Goal: Task Accomplishment & Management: Manage account settings

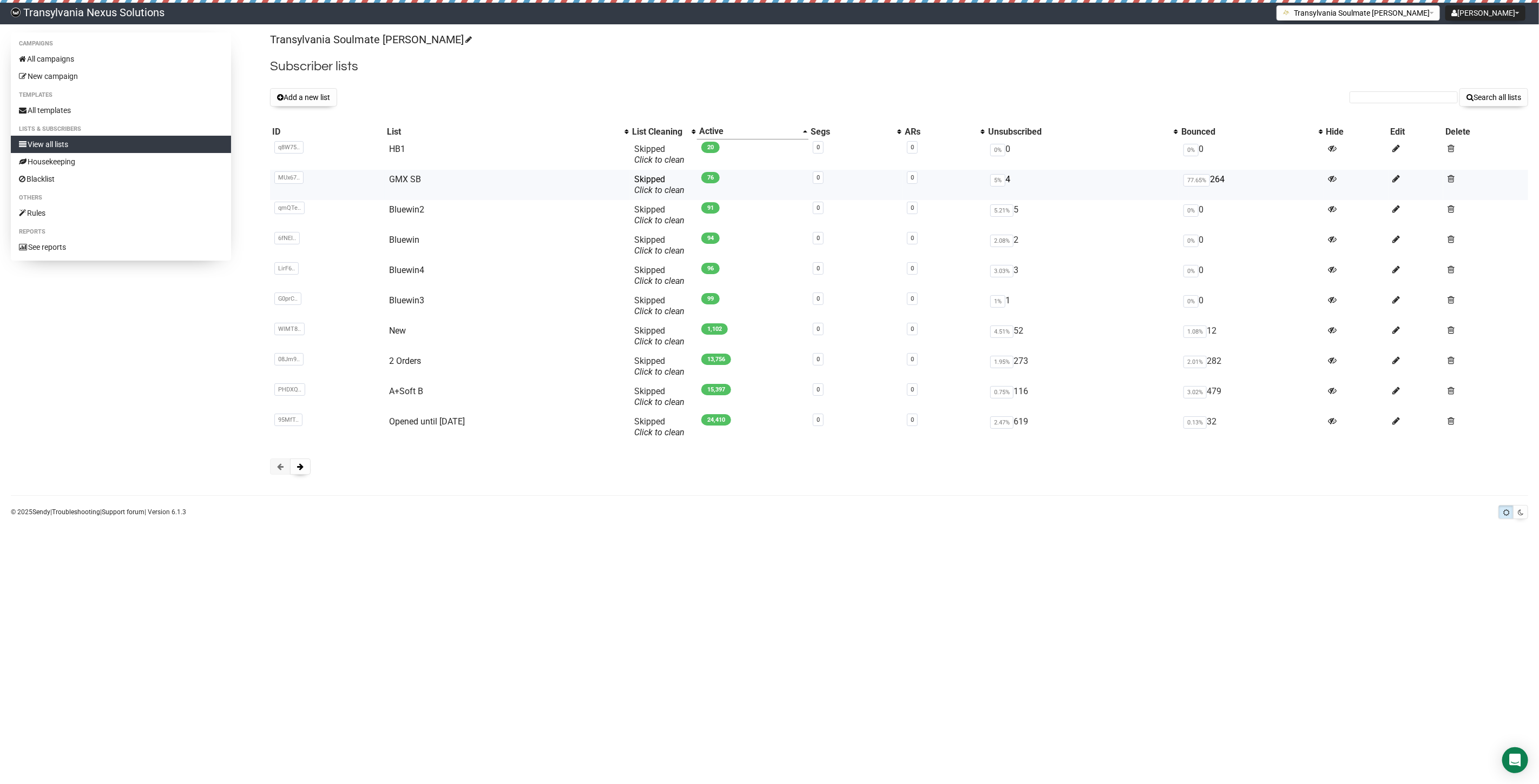
click at [395, 187] on td "GMX SB" at bounding box center [507, 185] width 245 height 30
click at [402, 181] on link "GMX SB" at bounding box center [405, 179] width 32 height 10
click at [71, 57] on link "All campaigns" at bounding box center [121, 59] width 220 height 17
click at [389, 334] on link "New" at bounding box center [397, 330] width 17 height 10
click at [77, 63] on link "All campaigns" at bounding box center [121, 59] width 220 height 17
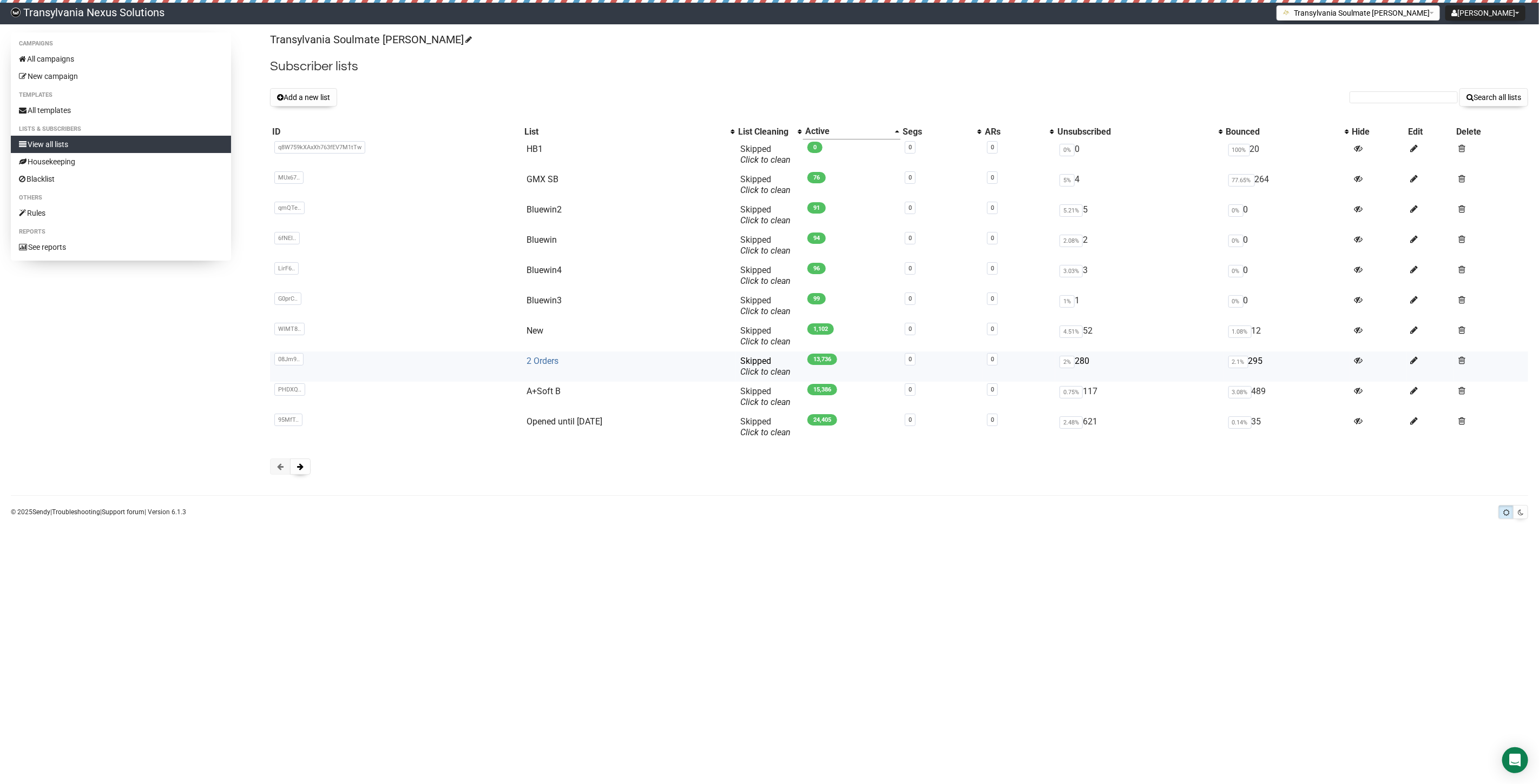
click at [527, 364] on link "2 Orders" at bounding box center [543, 361] width 32 height 10
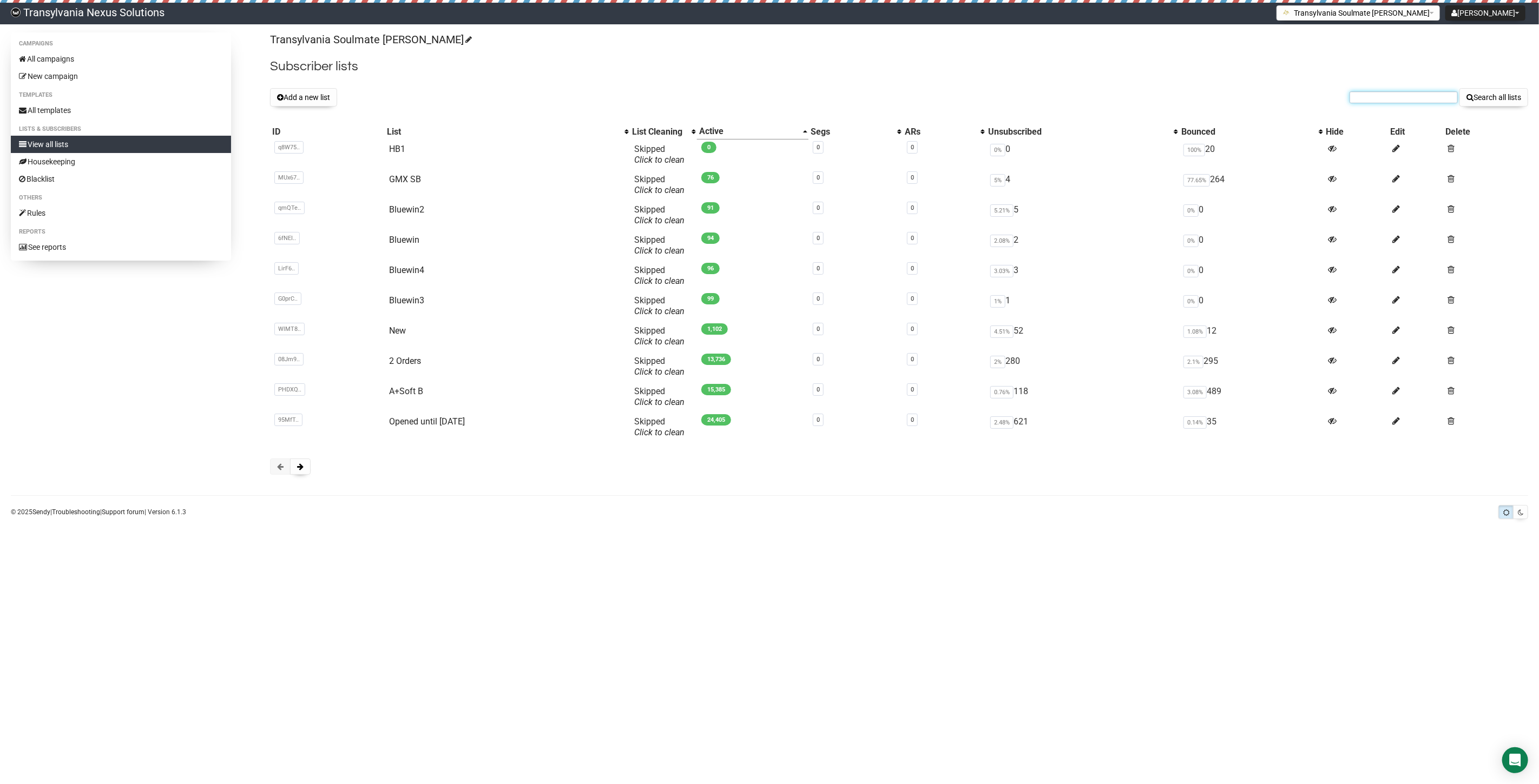
click at [1366, 98] on input "text" at bounding box center [1403, 97] width 109 height 12
paste input "wolfgang.scheffelacer@gmx.at"
type input "wolfgang.scheffelacer@gmx.at"
click at [1494, 95] on button "Search all lists" at bounding box center [1493, 97] width 68 height 18
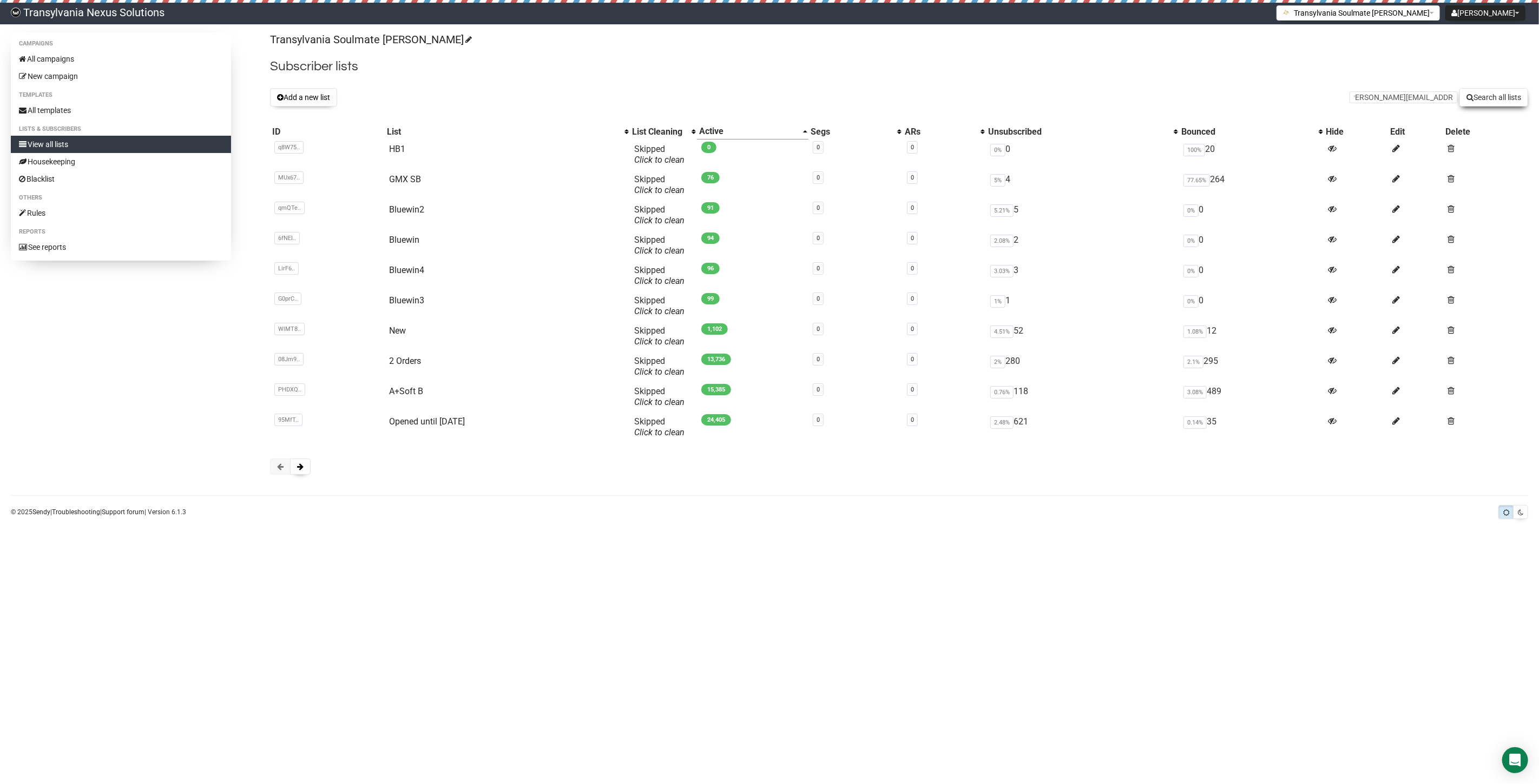
scroll to position [0, 0]
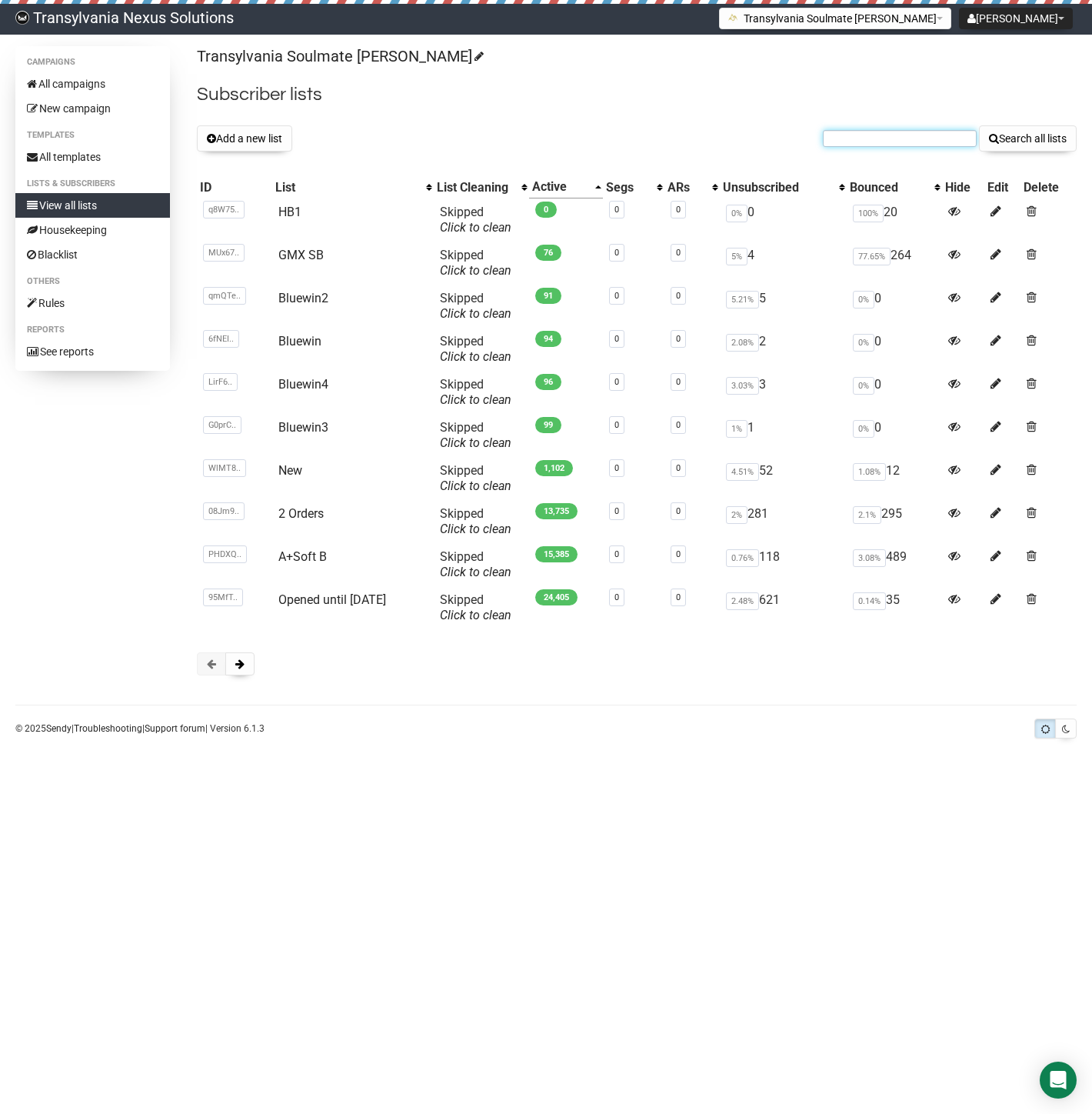
click at [857, 141] on input "text" at bounding box center [900, 138] width 154 height 17
paste input "[EMAIL_ADDRESS][DOMAIN_NAME]"
type input "[EMAIL_ADDRESS][DOMAIN_NAME]"
click at [1027, 136] on button "Search all lists" at bounding box center [1027, 138] width 97 height 26
click at [256, 137] on button "Add a new list" at bounding box center [245, 138] width 96 height 26
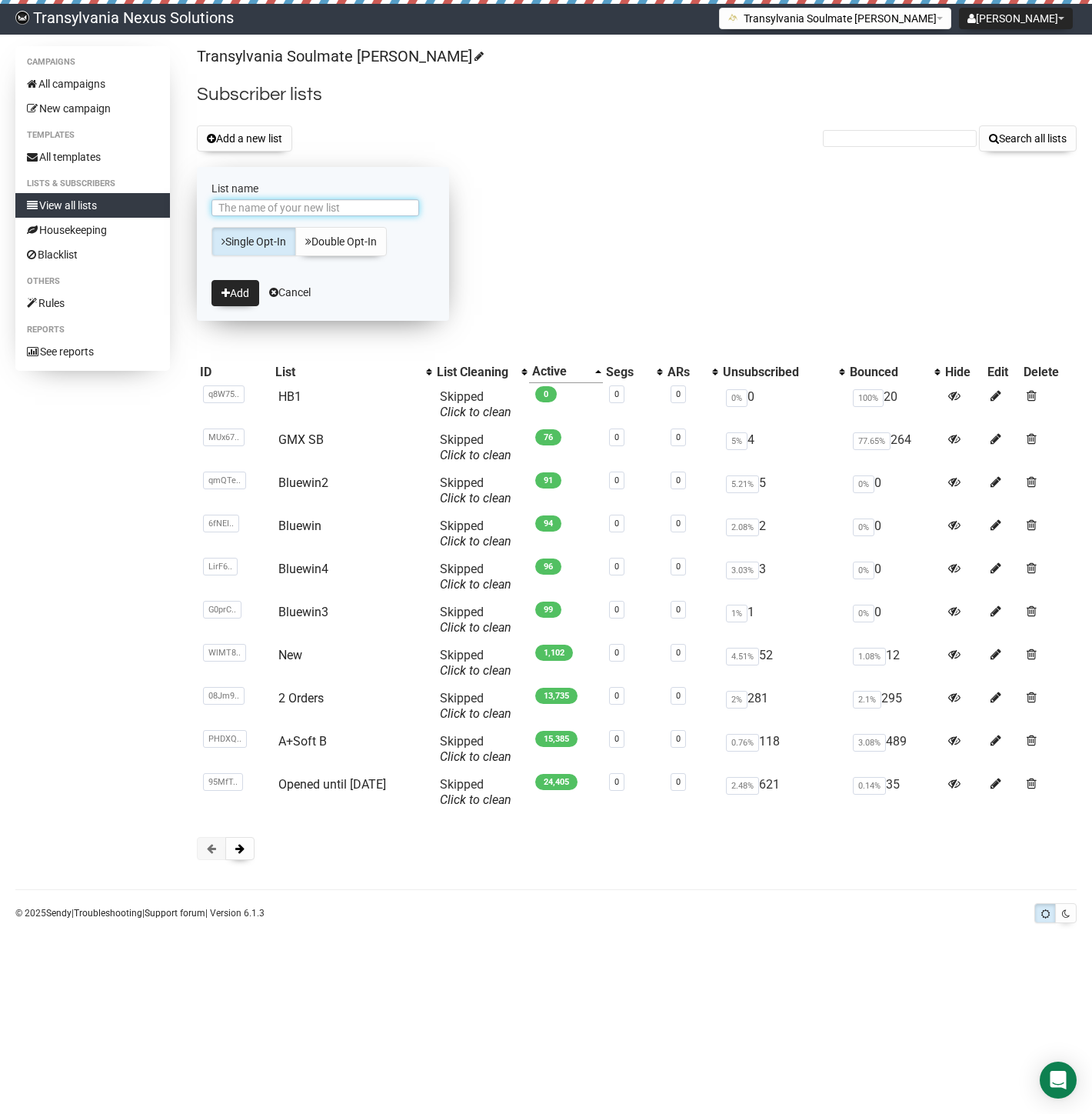
type input "a"
click at [248, 214] on input "August Cumparatori Stiu eu" at bounding box center [315, 207] width 208 height 17
click at [252, 208] on input "August Cumparatori Stiu eu" at bounding box center [315, 207] width 208 height 17
type input "Ag Cumparatori Stiu eu"
click at [227, 287] on icon "submit" at bounding box center [226, 293] width 9 height 11
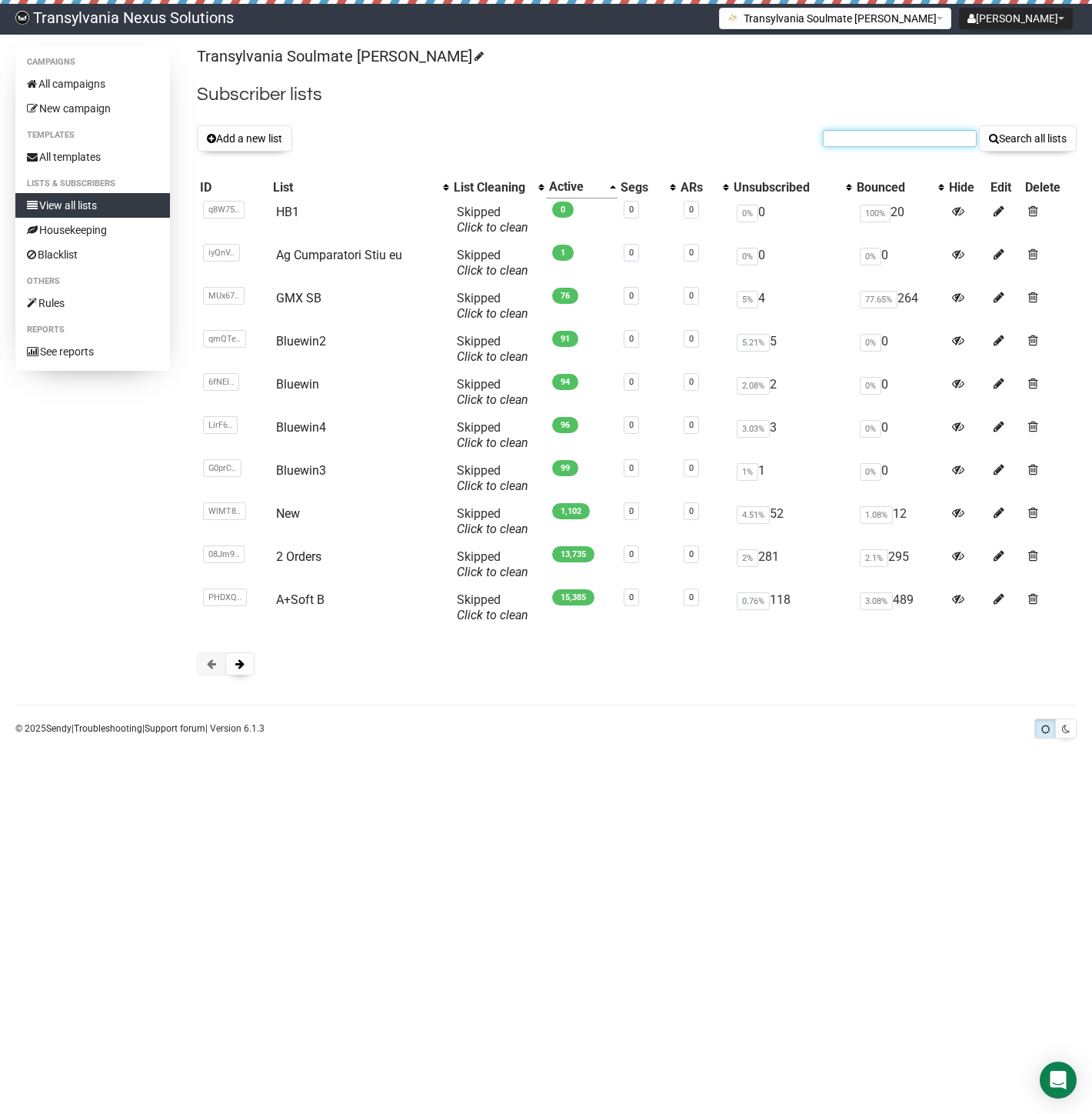
click at [857, 136] on input "text" at bounding box center [900, 138] width 154 height 17
paste input "tatjanabalk@gmx.de"
type input "tatjanabalk@gmx.de"
click at [1028, 144] on button "Search all lists" at bounding box center [1027, 138] width 97 height 26
click at [902, 132] on input "text" at bounding box center [900, 138] width 154 height 17
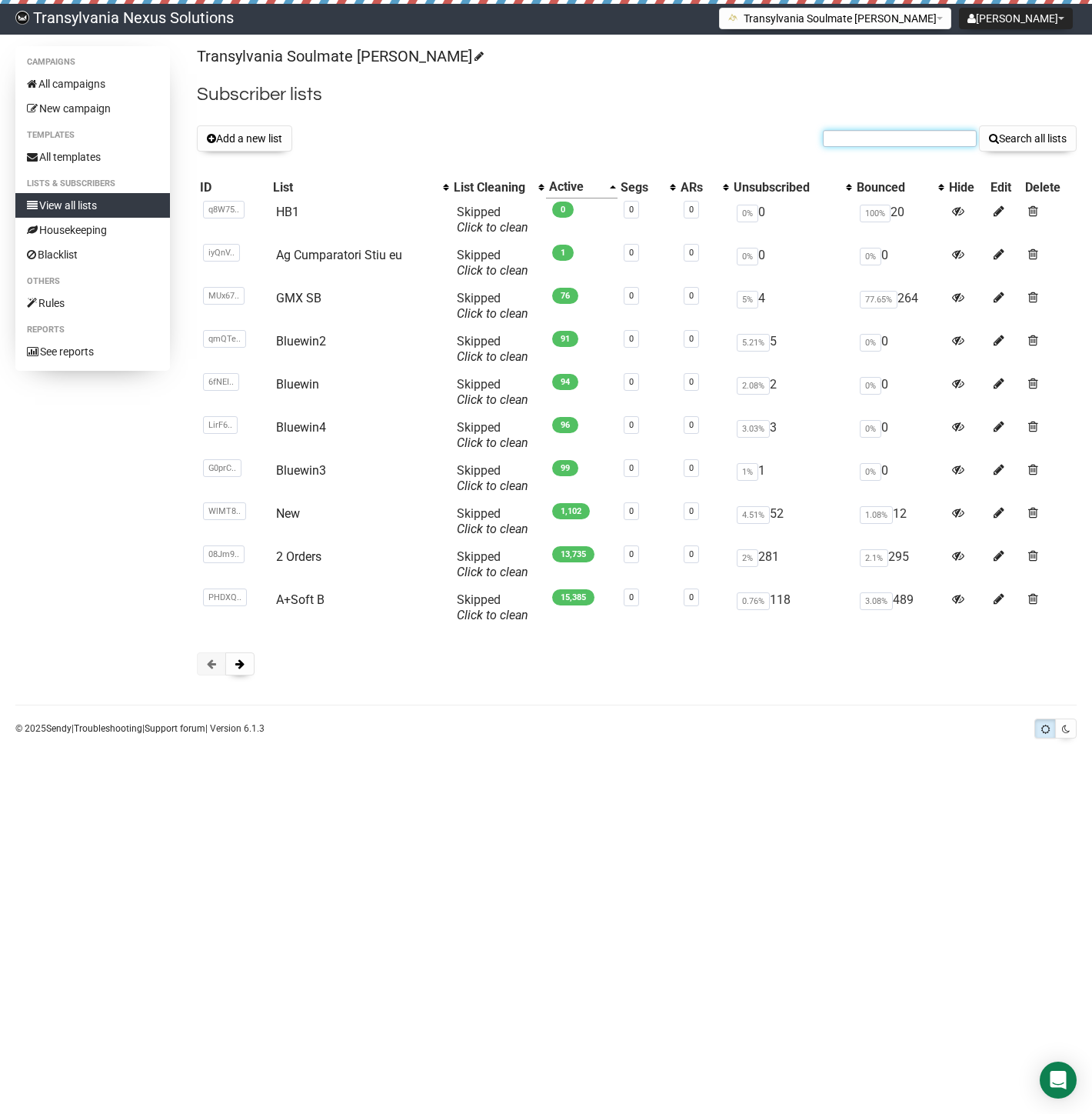
paste input "cma-coaching@gmx.de"
type input "cma-coaching@gmx.de"
click at [1008, 152] on div "Transylvania Soulmate Decoder Subscriber lists Add a new list cma-coaching@gmx.…" at bounding box center [637, 368] width 880 height 644
click at [1010, 141] on button "Search all lists" at bounding box center [1027, 138] width 97 height 26
click at [317, 248] on link "Ag Cumparatori Stiu eu" at bounding box center [339, 255] width 126 height 15
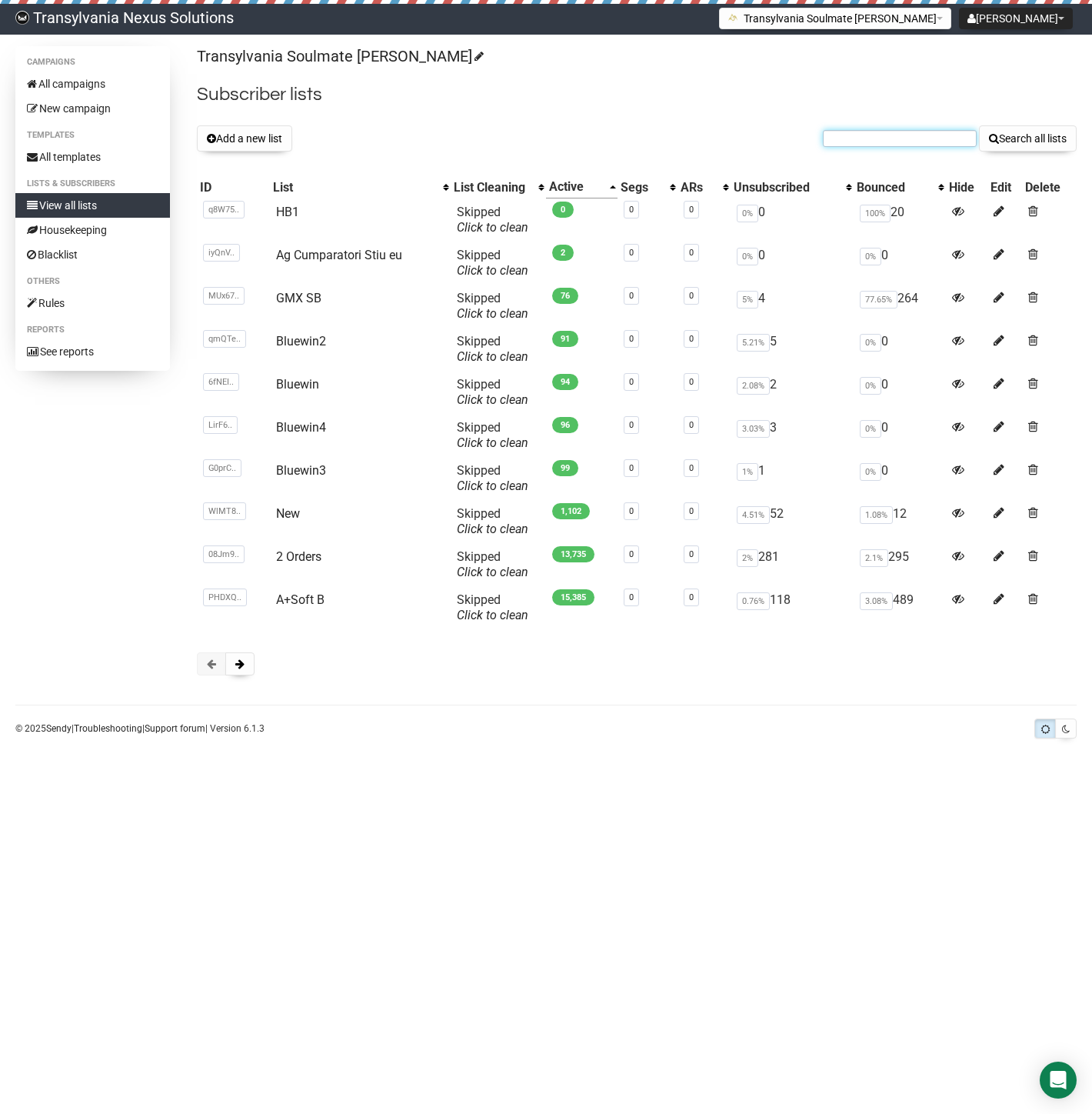
click at [873, 139] on input "text" at bounding box center [900, 138] width 154 height 17
paste input "bettina.foerster90@gmx.de"
type input "bettina.foerster90@gmx.de"
click at [1003, 131] on button "Search all lists" at bounding box center [1027, 138] width 97 height 26
click at [226, 143] on button "Add a new list" at bounding box center [245, 138] width 96 height 26
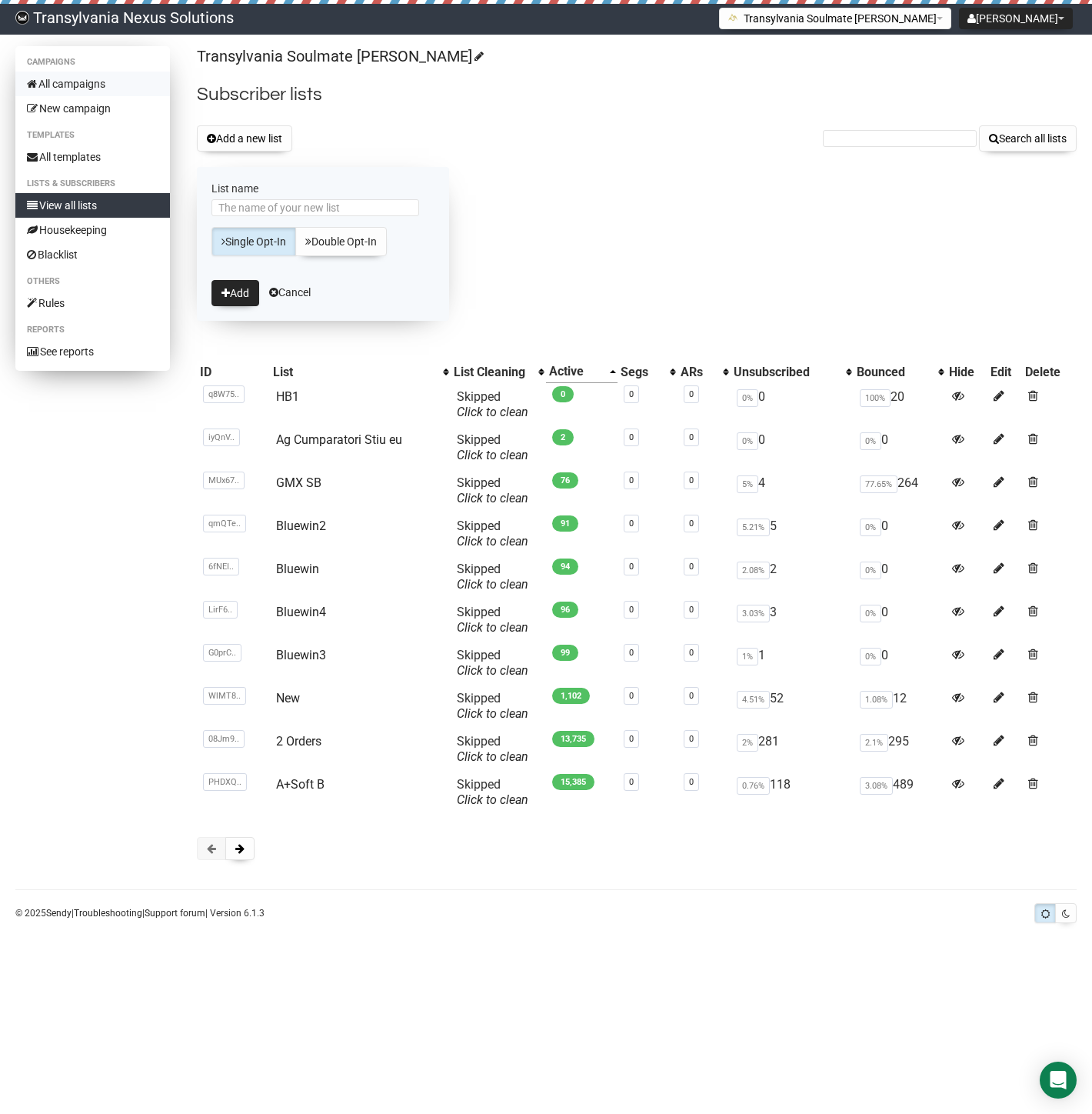
click at [55, 80] on link "All campaigns" at bounding box center [93, 84] width 154 height 25
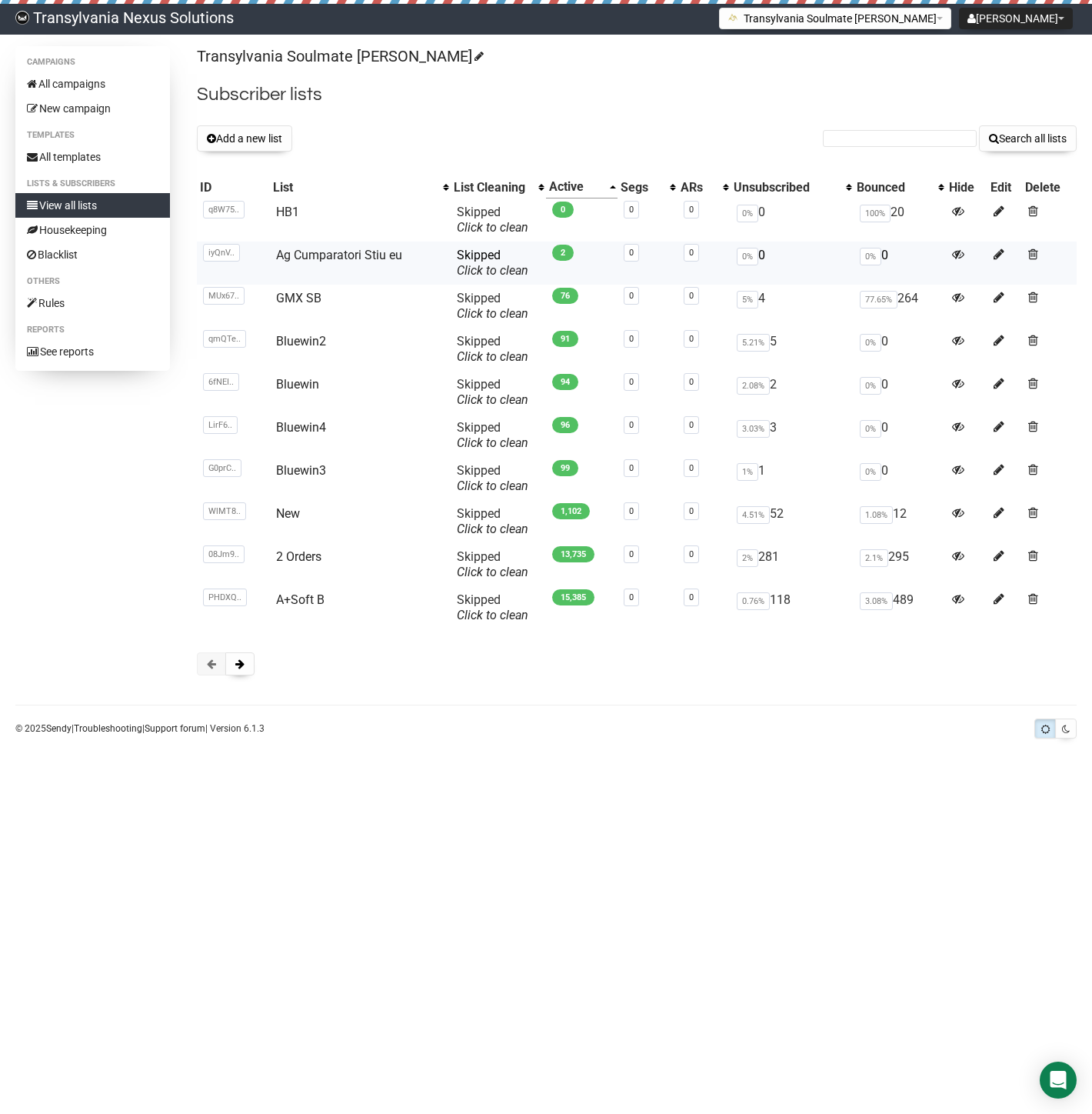
click at [293, 264] on td "Ag Cumparatori Stiu eu" at bounding box center [360, 263] width 181 height 43
click at [318, 250] on link "Ag Cumparatori Stiu eu" at bounding box center [339, 255] width 126 height 15
click at [65, 87] on link "All campaigns" at bounding box center [93, 84] width 154 height 25
paste input "[PERSON_NAME][EMAIL_ADDRESS][DOMAIN_NAME]"
type input "[PERSON_NAME][EMAIL_ADDRESS][DOMAIN_NAME]"
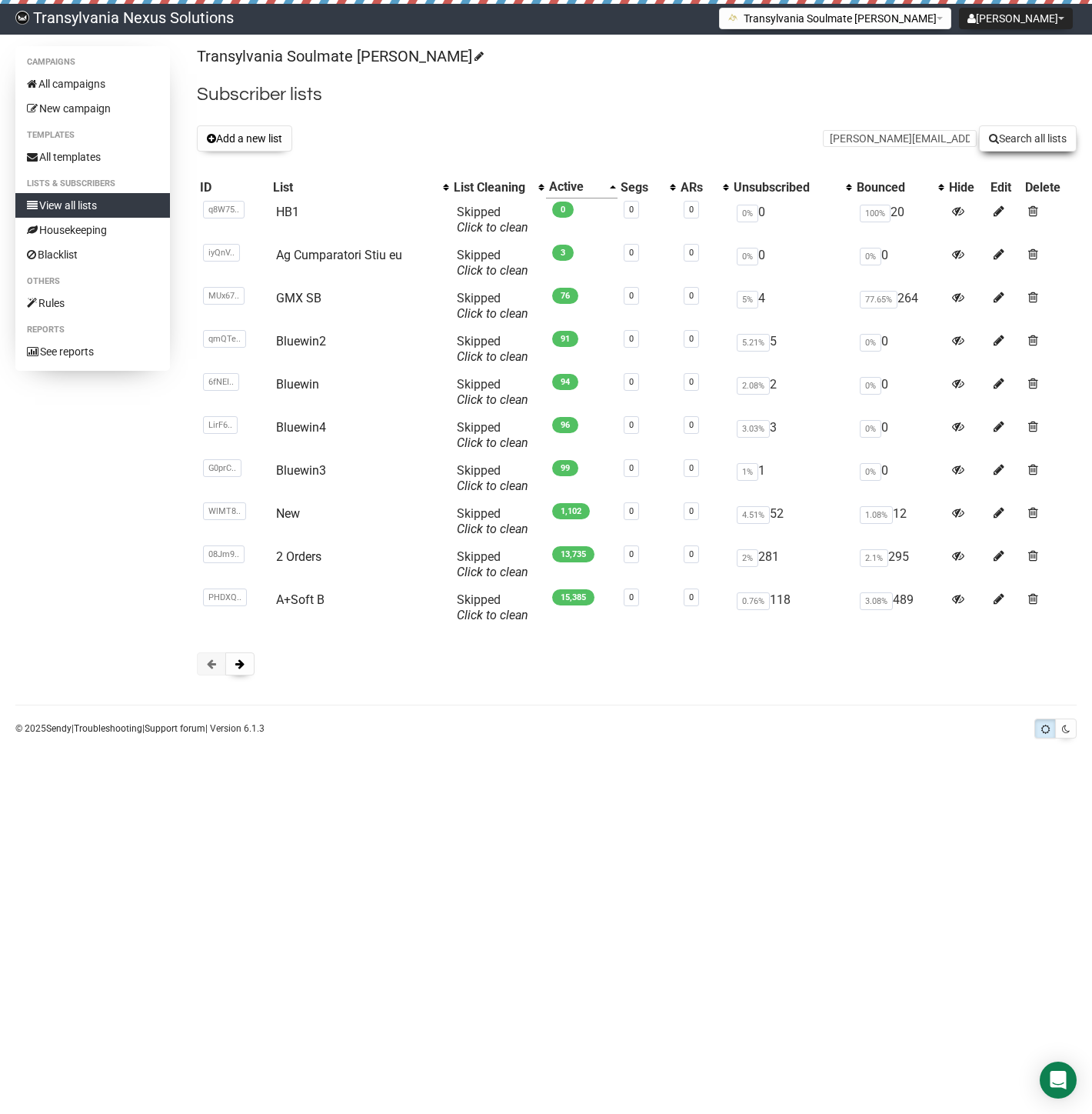
click at [1037, 144] on button "Search all lists" at bounding box center [1027, 138] width 97 height 26
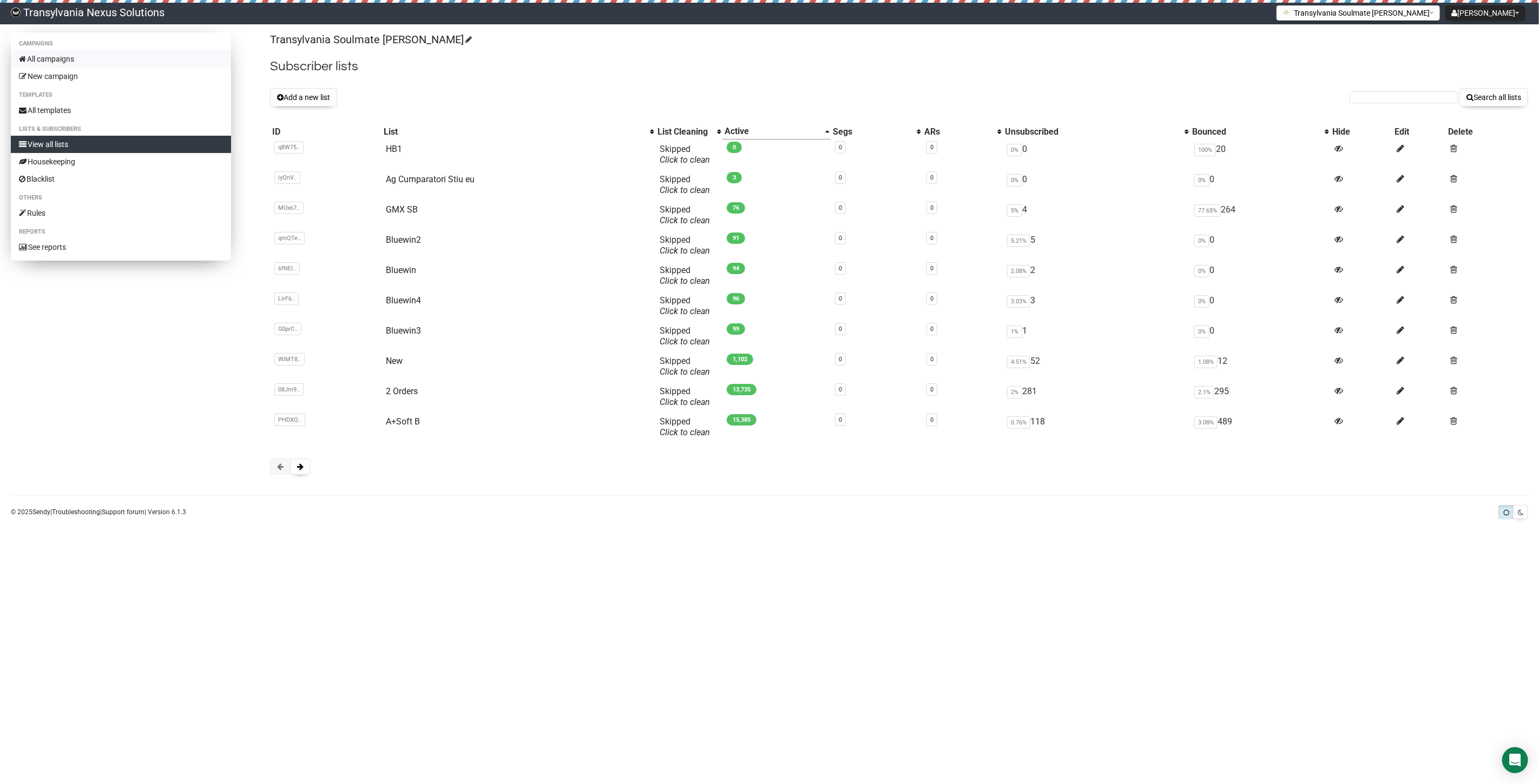
click at [62, 61] on link "All campaigns" at bounding box center [121, 59] width 220 height 17
click at [1363, 101] on input "text" at bounding box center [1403, 97] width 109 height 12
paste input "info@gowildwest.ch"
type input "info@gowildwest.ch"
click at [1514, 95] on button "Search all lists" at bounding box center [1493, 97] width 68 height 18
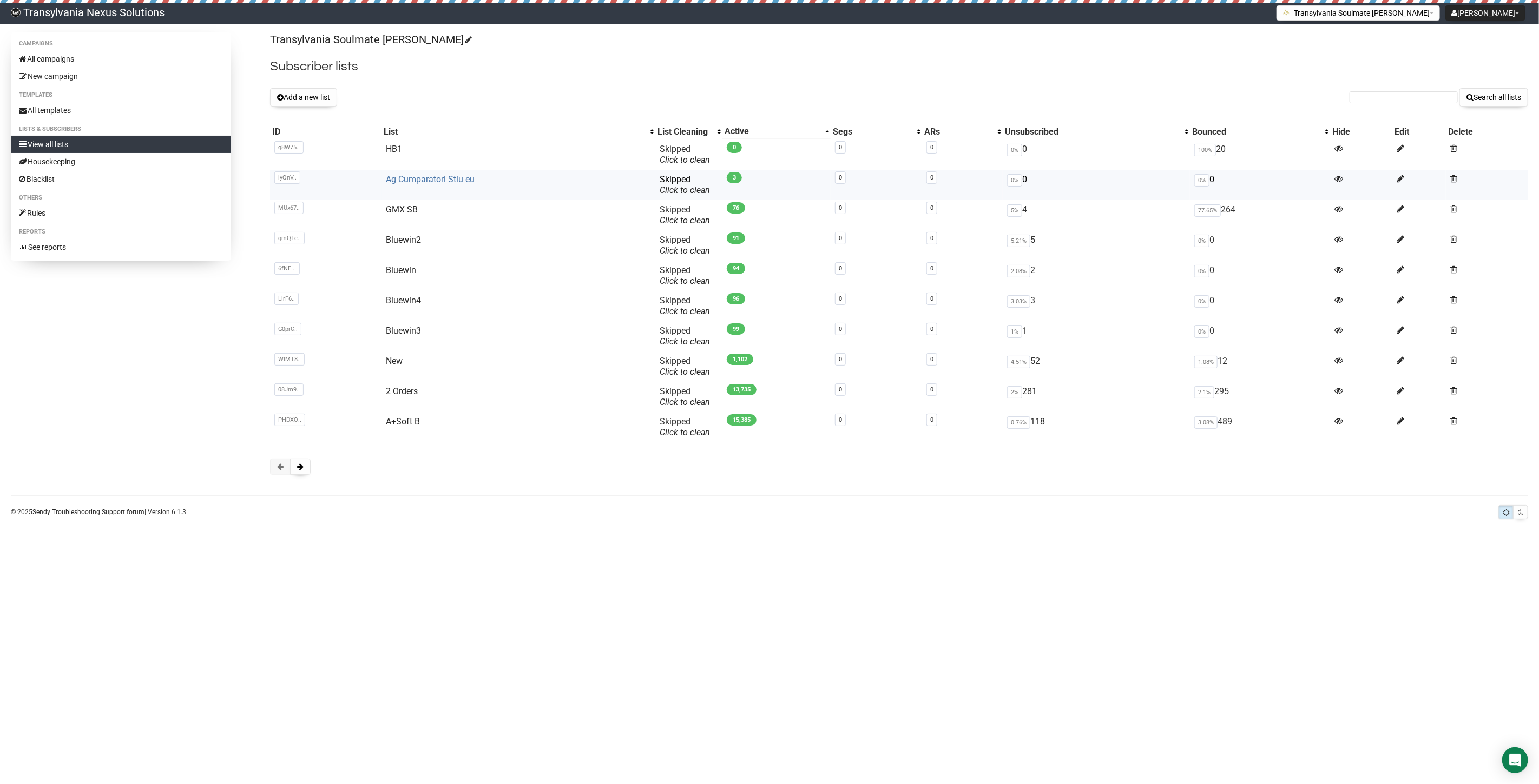
click at [404, 182] on link "Ag Cumparatori Stiu eu" at bounding box center [430, 179] width 89 height 10
click at [890, 542] on body "Transylvania Nexus Solutions Radu Petre Tarean Settings Logout Transylvania Sou…" at bounding box center [770, 392] width 1539 height 784
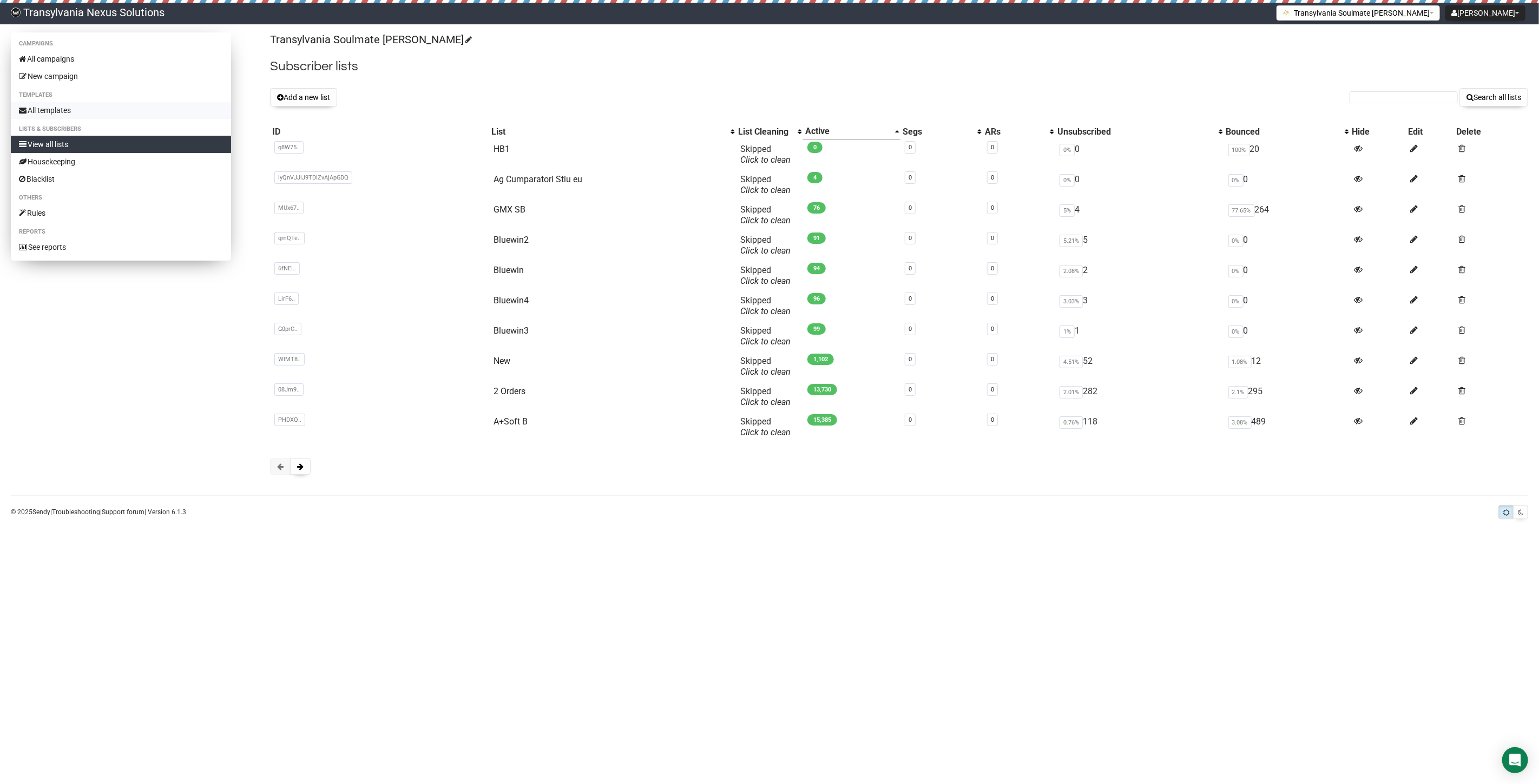
click at [67, 116] on link "All templates" at bounding box center [121, 110] width 220 height 17
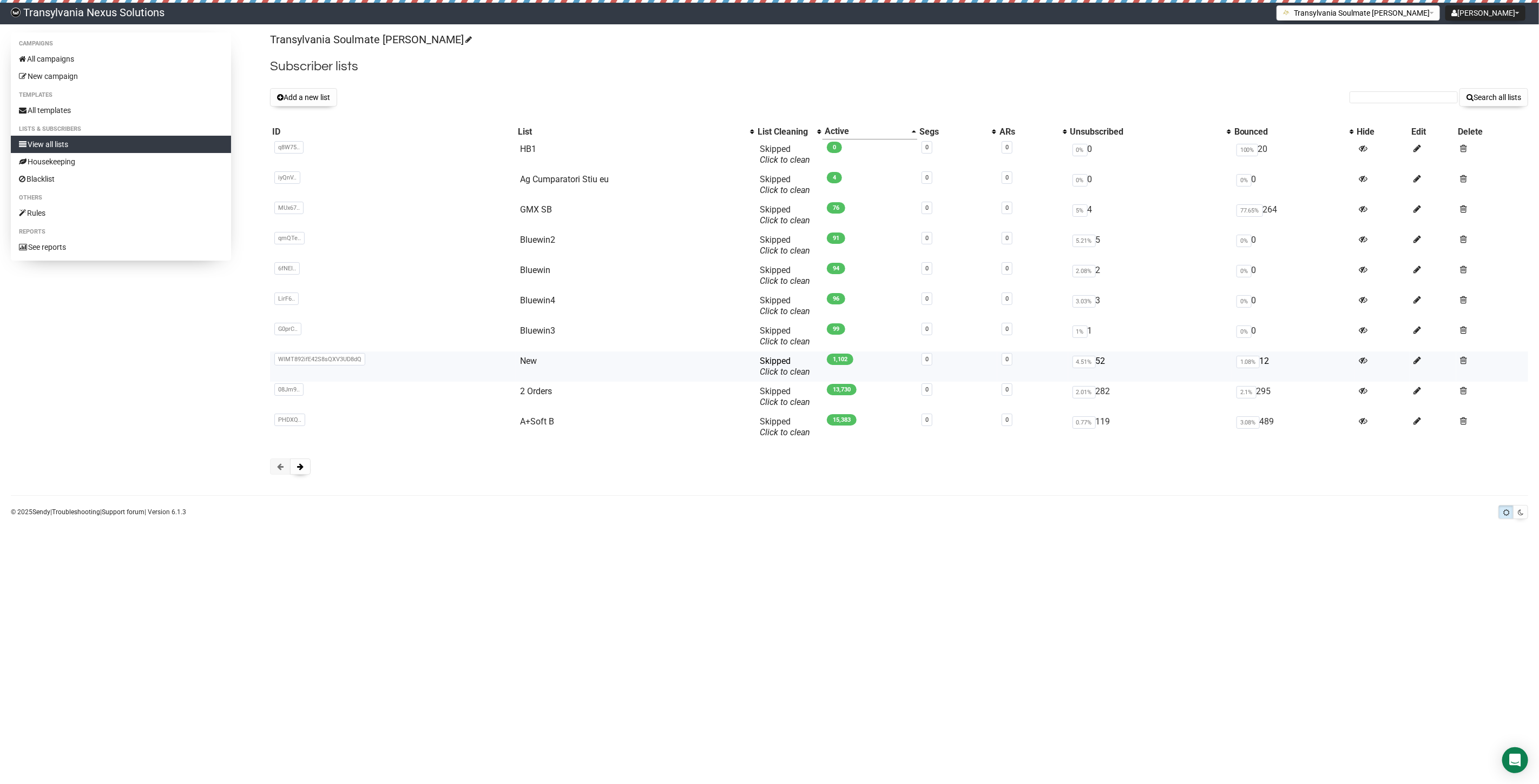
click at [321, 361] on span "WlMT892ifE42S8sQXV3UD8dQ" at bounding box center [319, 359] width 91 height 12
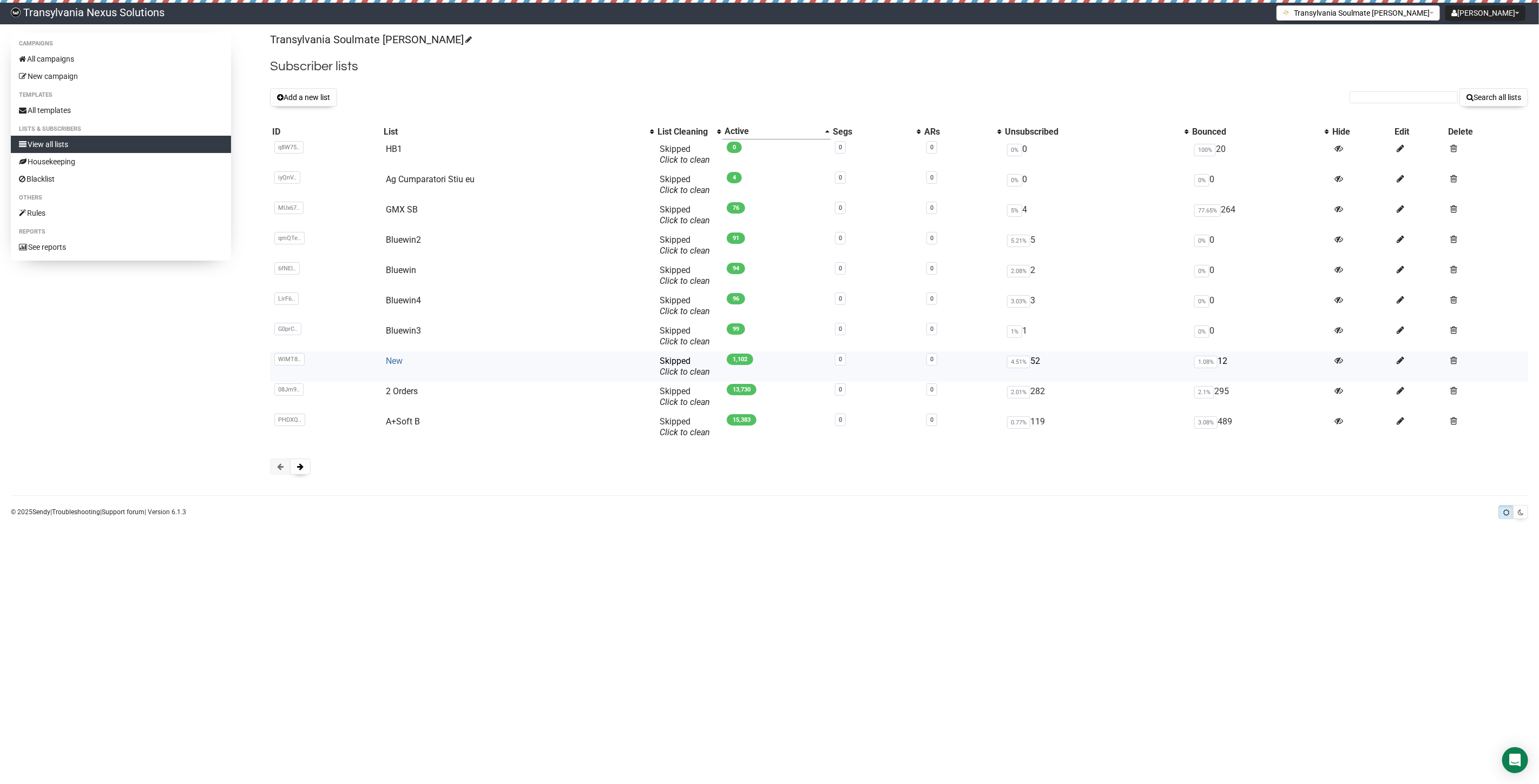
click at [390, 364] on link "New" at bounding box center [394, 361] width 17 height 10
